Goal: Task Accomplishment & Management: Manage account settings

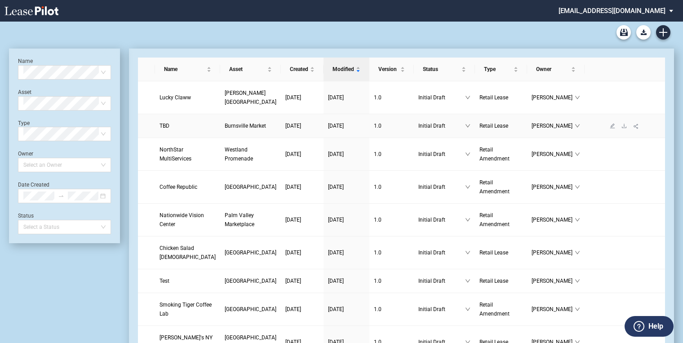
click at [225, 128] on span "Burnsville Market" at bounding box center [245, 126] width 41 height 6
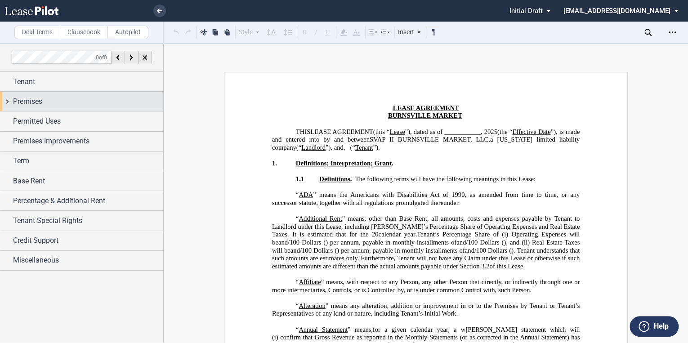
click at [31, 103] on span "Premises" at bounding box center [27, 101] width 29 height 11
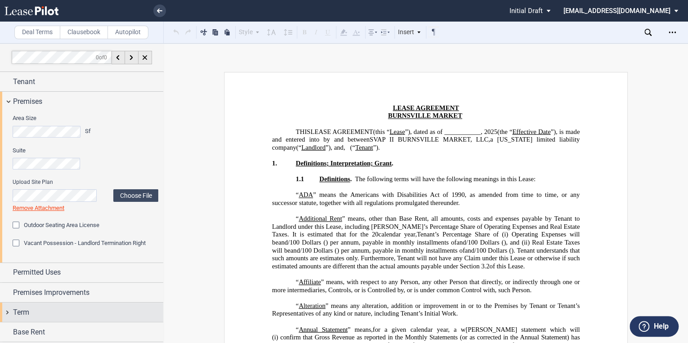
scroll to position [78, 0]
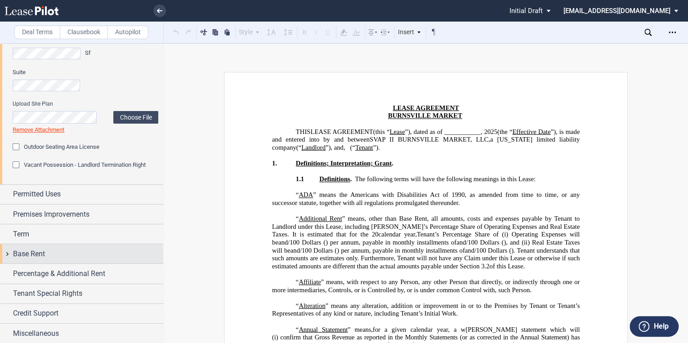
click at [22, 252] on span "Base Rent" at bounding box center [29, 254] width 32 height 11
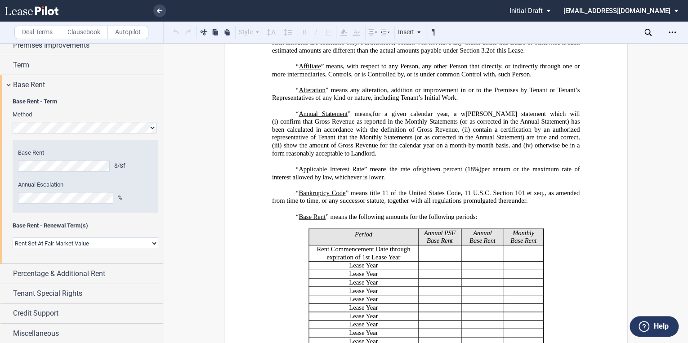
scroll to position [288, 0]
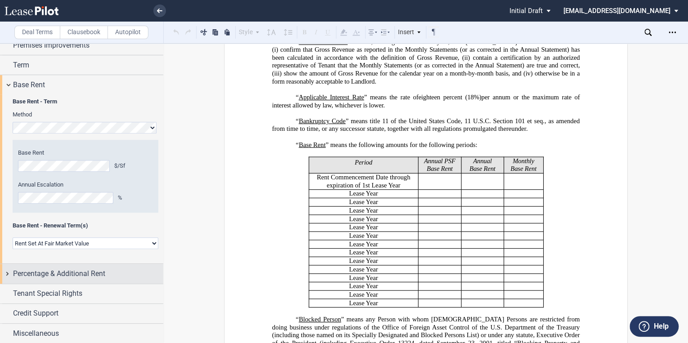
drag, startPoint x: 36, startPoint y: 273, endPoint x: 56, endPoint y: 266, distance: 20.9
click at [36, 273] on span "Percentage & Additional Rent" at bounding box center [59, 273] width 92 height 11
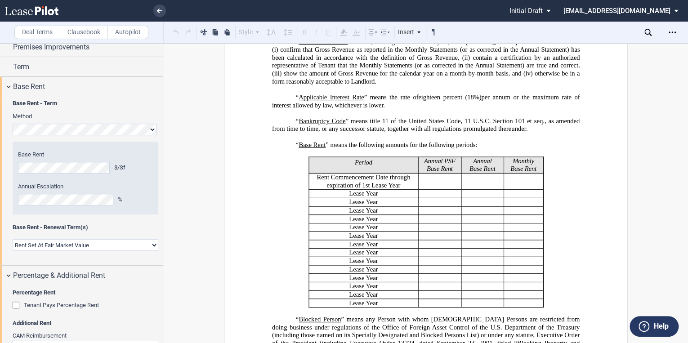
scroll to position [174, 0]
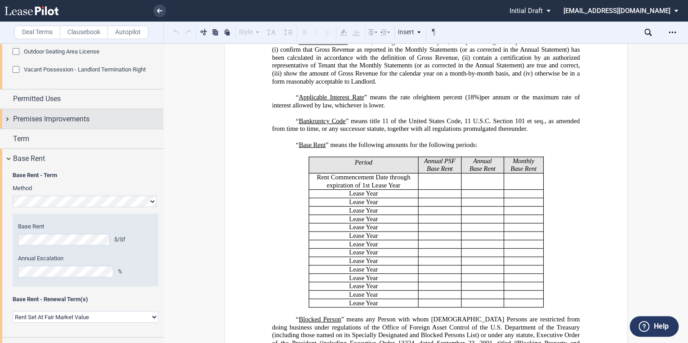
click at [29, 124] on div "Premises Improvements" at bounding box center [81, 118] width 163 height 19
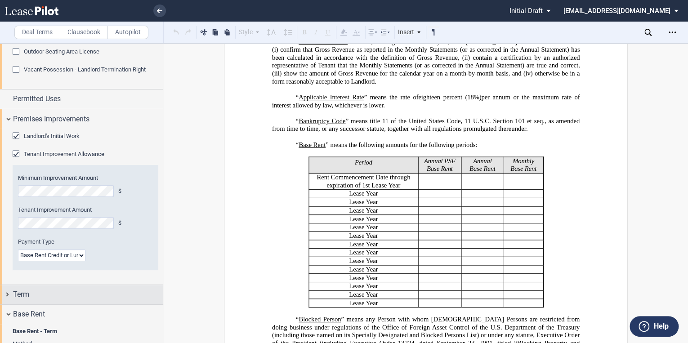
click at [26, 288] on div "Term" at bounding box center [81, 294] width 163 height 19
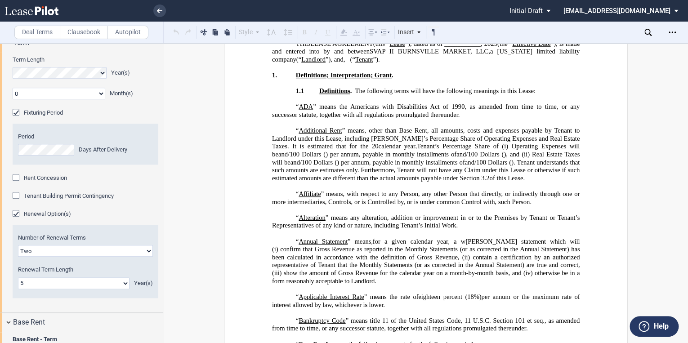
scroll to position [72, 0]
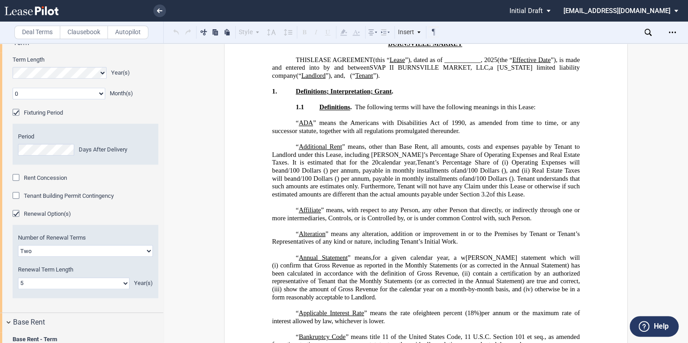
click at [18, 195] on div "Tenant Building Permit Contingency" at bounding box center [17, 196] width 9 height 9
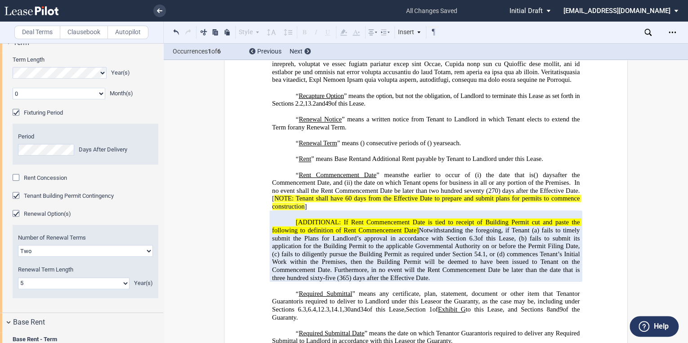
scroll to position [3313, 0]
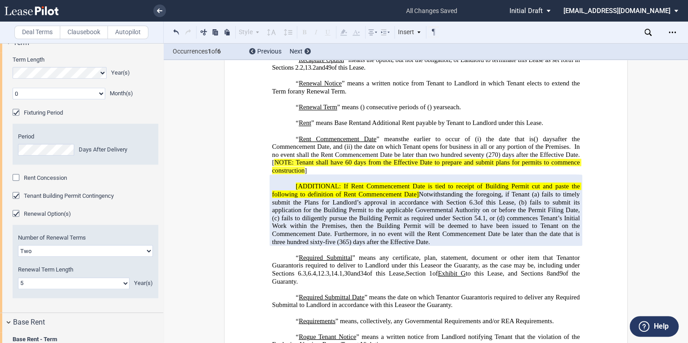
click at [14, 194] on div "Tenant Building Permit Contingency" at bounding box center [17, 196] width 9 height 9
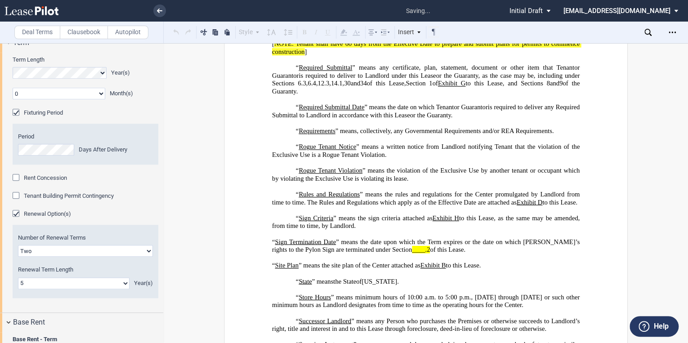
scroll to position [3194, 0]
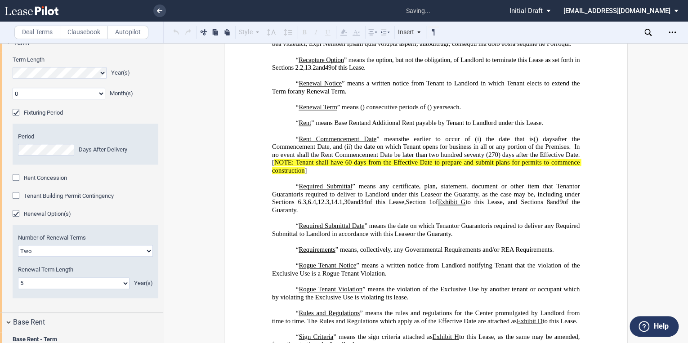
click at [14, 194] on div "Tenant Building Permit Contingency" at bounding box center [17, 196] width 9 height 9
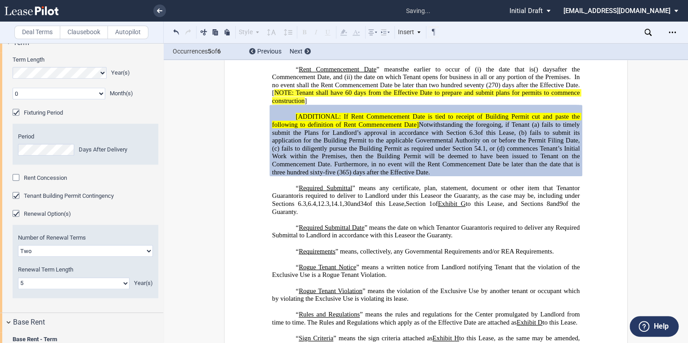
scroll to position [3385, 0]
